Goal: Complete application form: Complete application form

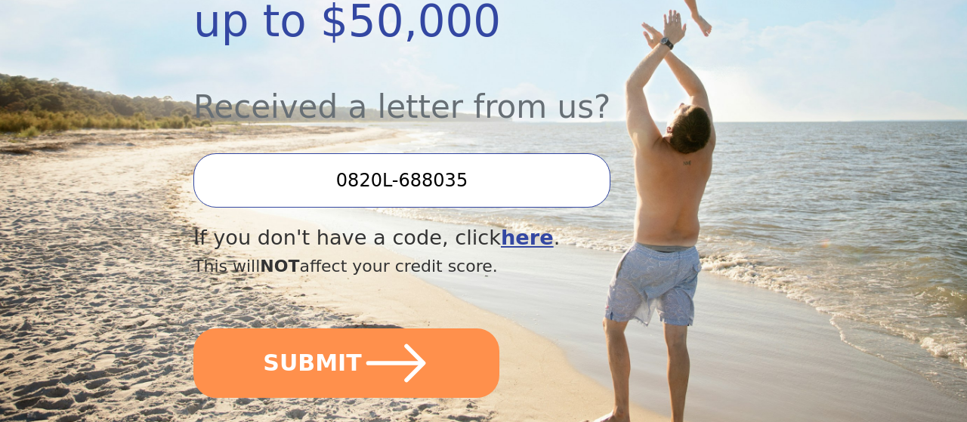
scroll to position [440, 0]
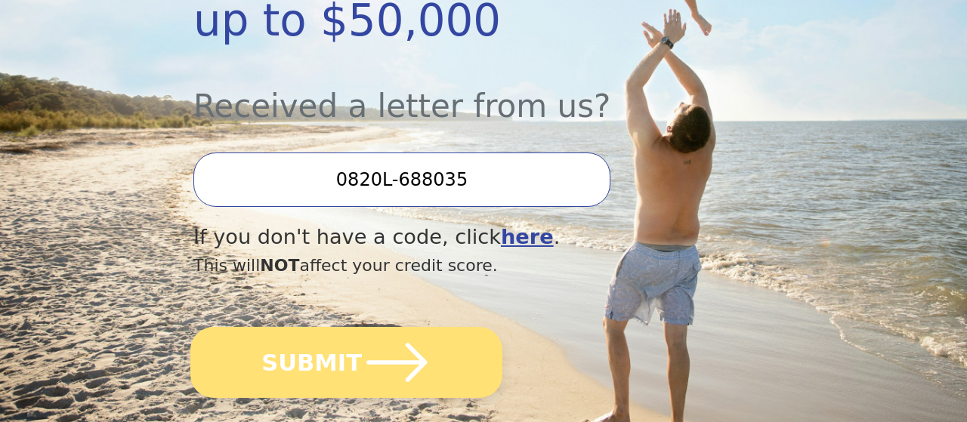
click at [390, 343] on icon "submit" at bounding box center [396, 362] width 60 height 39
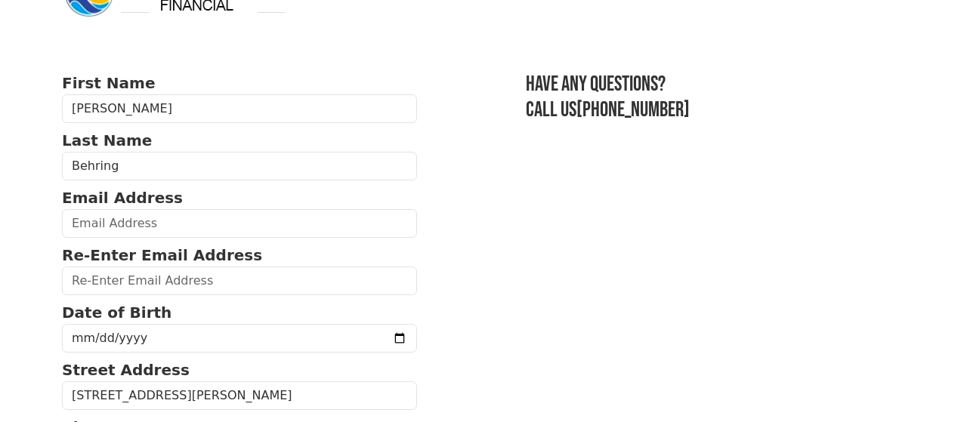
scroll to position [51, 0]
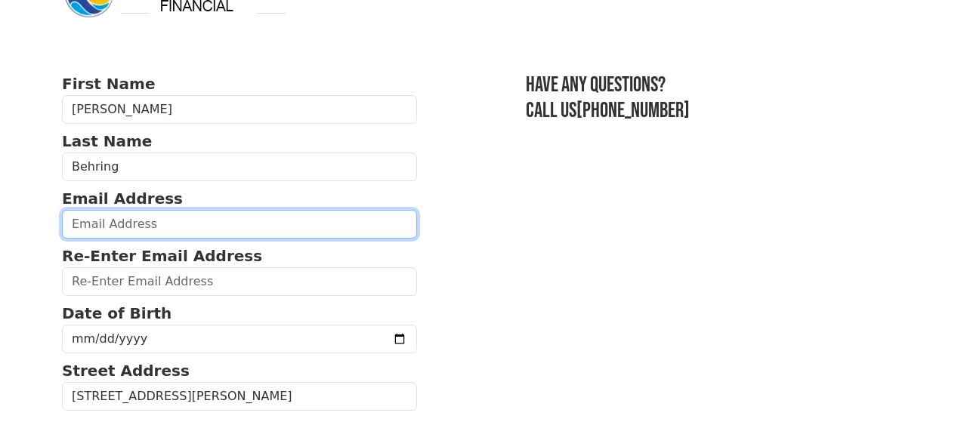
click at [156, 215] on input "email" at bounding box center [239, 224] width 355 height 29
type input "[EMAIL_ADDRESS][PERSON_NAME][DOMAIN_NAME]"
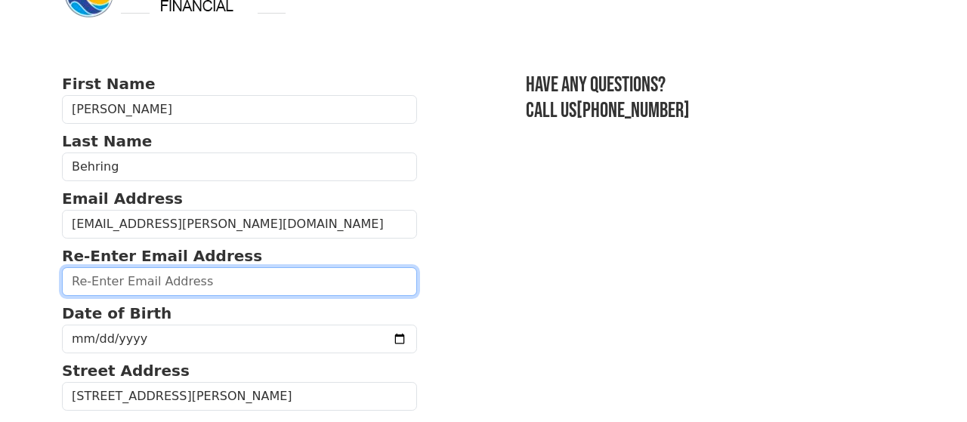
click at [100, 288] on input "email" at bounding box center [239, 281] width 355 height 29
type input "[EMAIL_ADDRESS][PERSON_NAME][DOMAIN_NAME]"
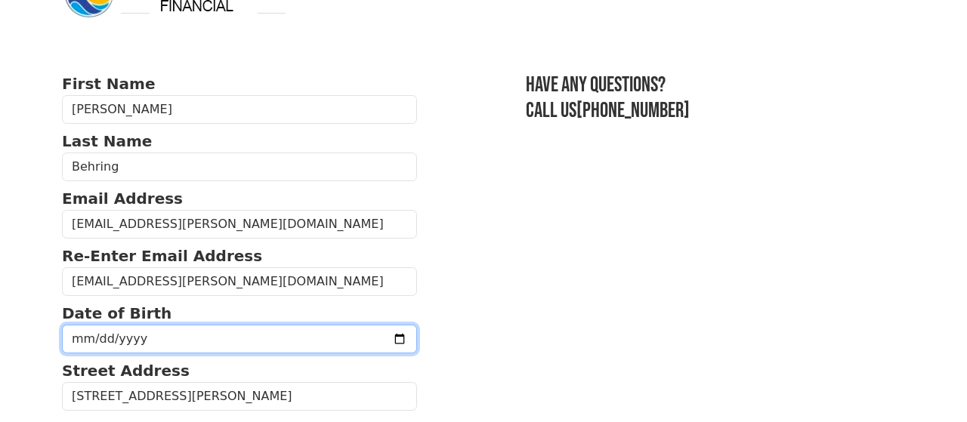
click at [88, 333] on input "date" at bounding box center [239, 339] width 355 height 29
type input "[DATE]"
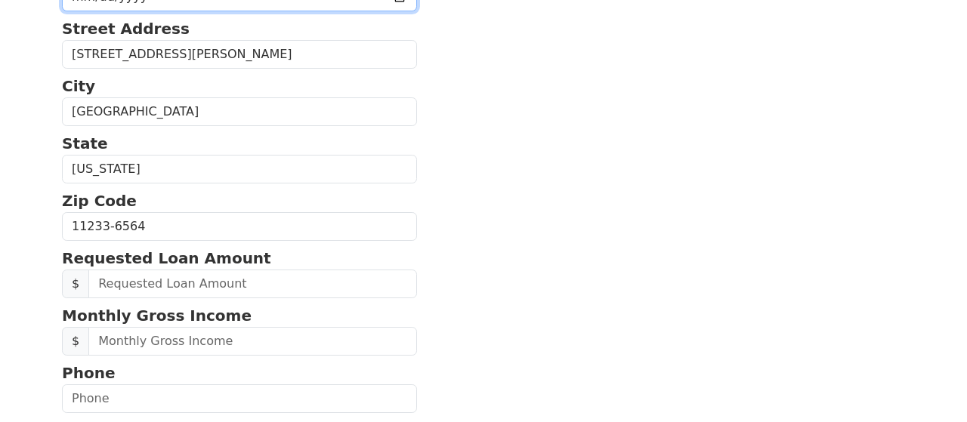
scroll to position [397, 0]
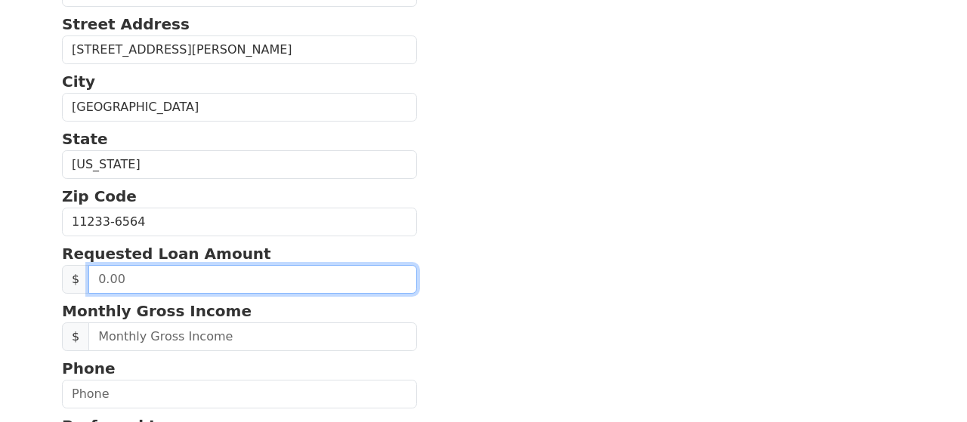
click at [182, 273] on input "text" at bounding box center [252, 279] width 328 height 29
type input "15,000.00"
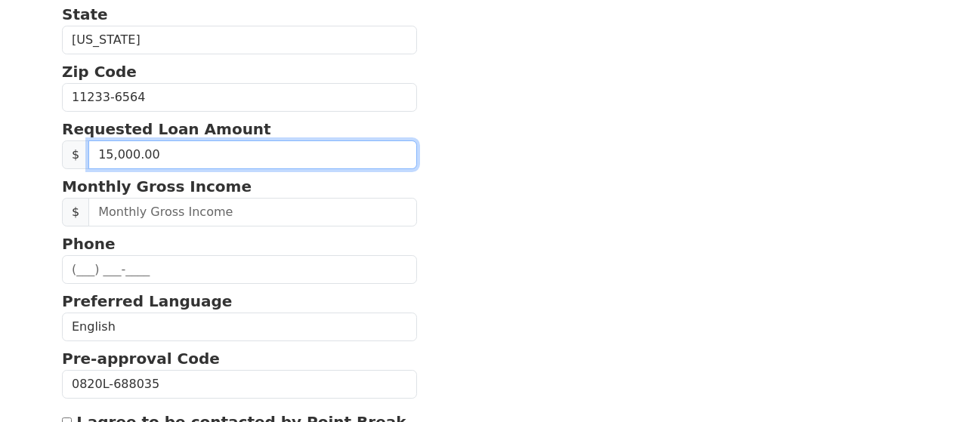
scroll to position [521, 0]
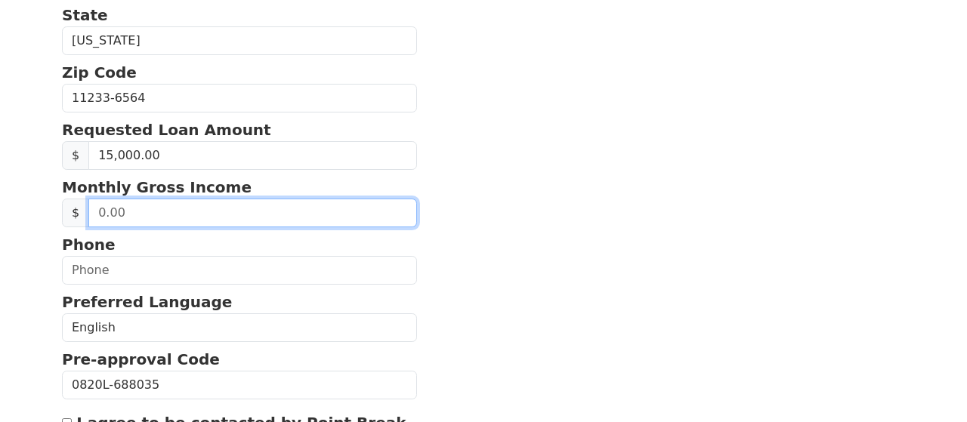
click at [178, 210] on input "text" at bounding box center [252, 213] width 328 height 29
type input "9,500.00"
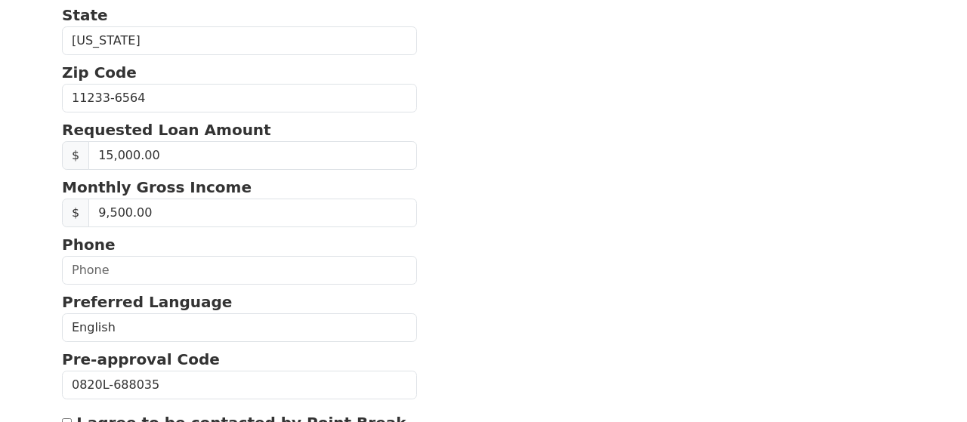
click at [488, 209] on section "First Name [PERSON_NAME] Last Name [PERSON_NAME] Email Address [EMAIL_ADDRESS][…" at bounding box center [483, 95] width 843 height 986
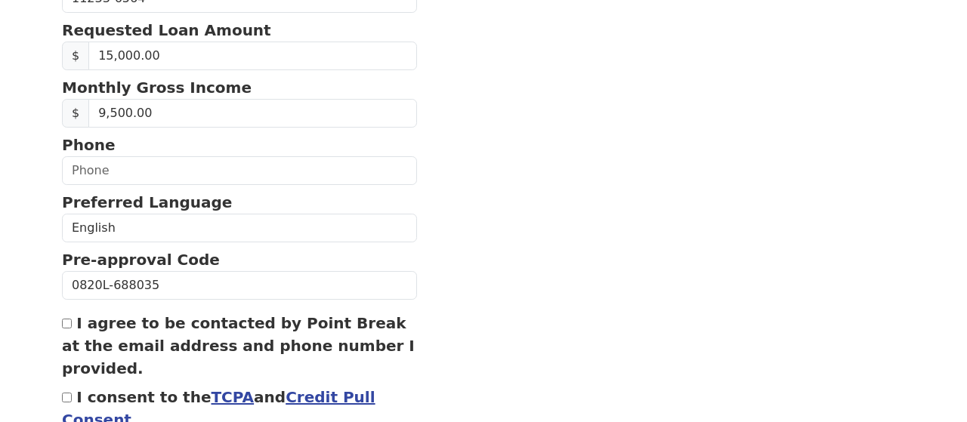
scroll to position [725, 0]
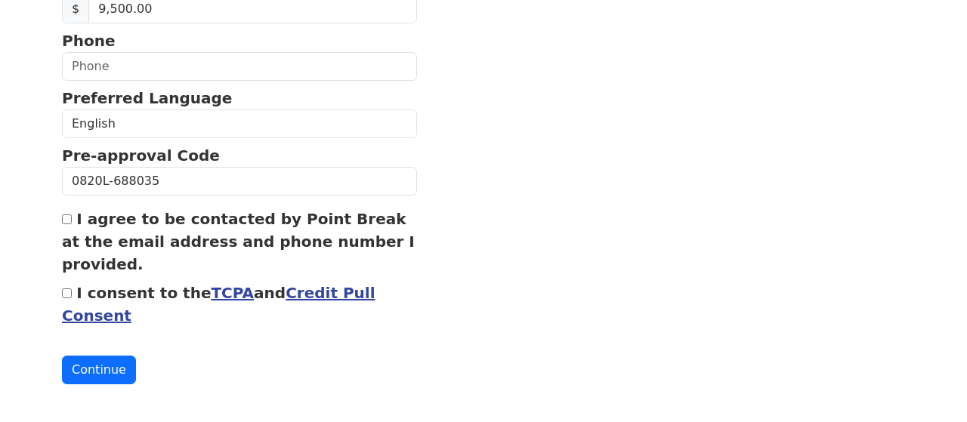
click at [74, 219] on div "I agree to be contacted by Point Break at the email address and phone number I …" at bounding box center [239, 242] width 355 height 68
click at [66, 215] on input "I agree to be contacted by Point Break at the email address and phone number I …" at bounding box center [67, 219] width 10 height 10
checkbox input "true"
click at [67, 291] on input "I consent to the TCPA and Credit Pull Consent" at bounding box center [67, 293] width 10 height 10
checkbox input "true"
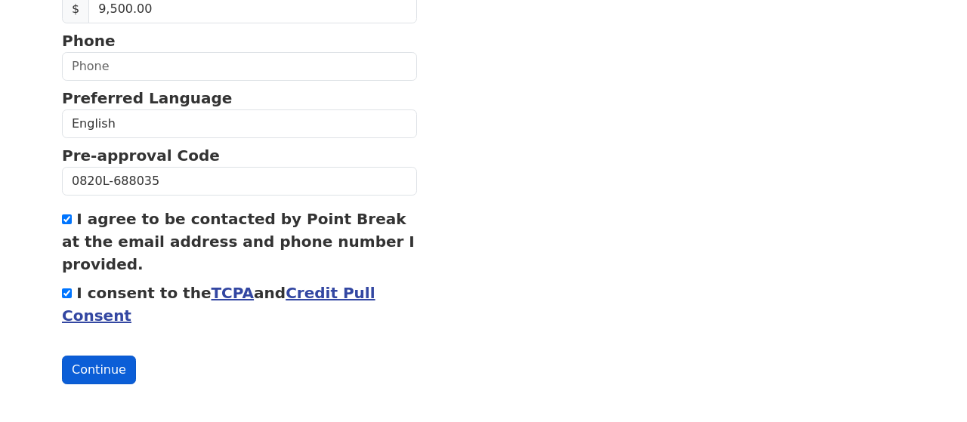
click at [100, 366] on button "Continue" at bounding box center [99, 370] width 74 height 29
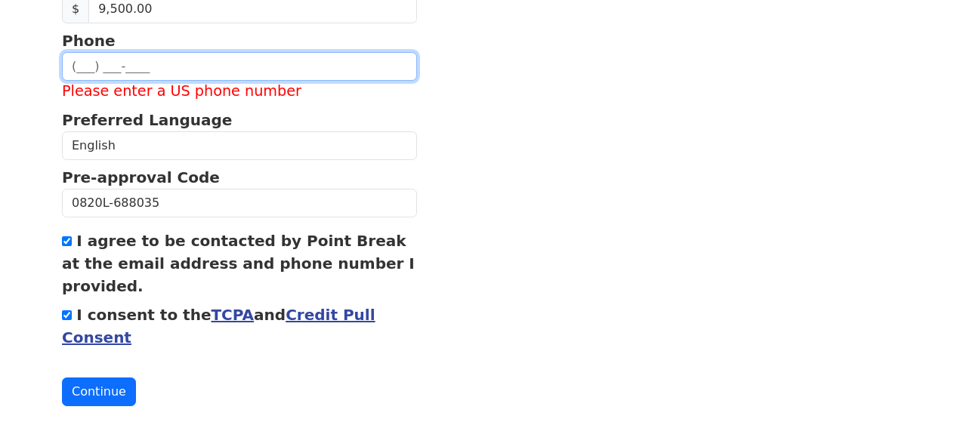
click at [171, 58] on input "text" at bounding box center [239, 66] width 355 height 29
type input "[PHONE_NUMBER]"
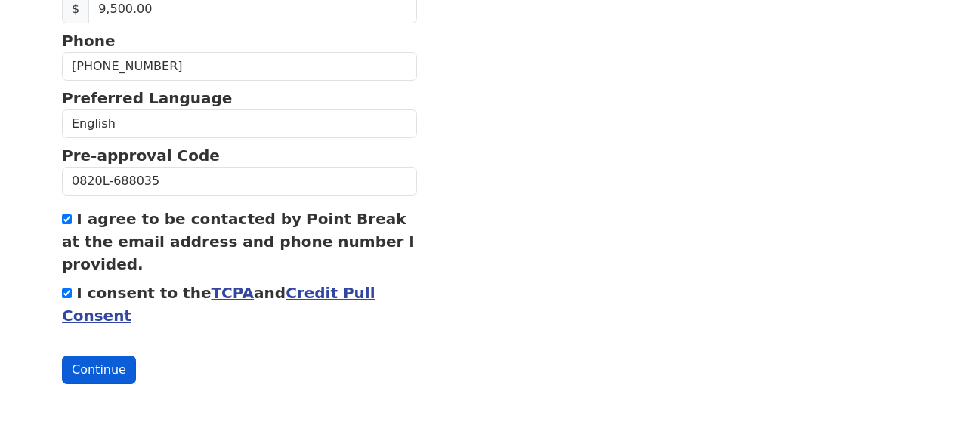
click at [100, 360] on button "Continue" at bounding box center [99, 370] width 74 height 29
